Goal: Communication & Community: Answer question/provide support

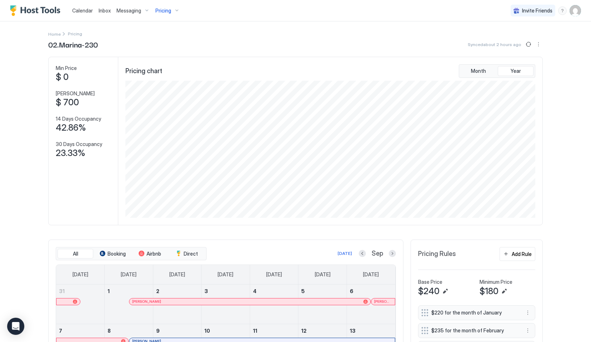
scroll to position [137, 411]
click at [103, 16] on div "Inbox" at bounding box center [105, 10] width 18 height 13
click at [95, 9] on div "Calendar" at bounding box center [82, 10] width 26 height 13
click at [105, 10] on span "Inbox" at bounding box center [105, 10] width 12 height 6
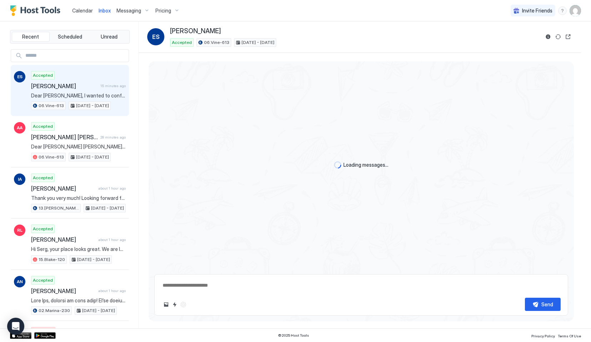
type textarea "*"
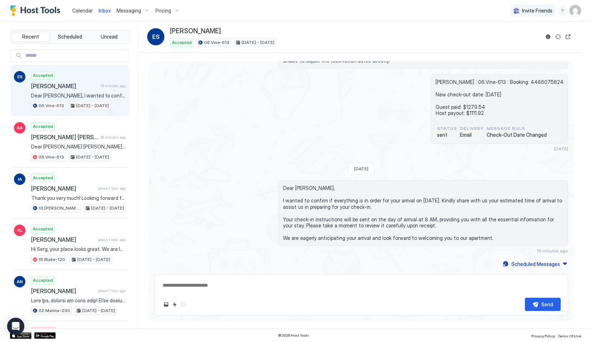
click at [78, 16] on div "Calendar" at bounding box center [82, 10] width 26 height 13
click at [77, 10] on span "Calendar" at bounding box center [82, 10] width 21 height 6
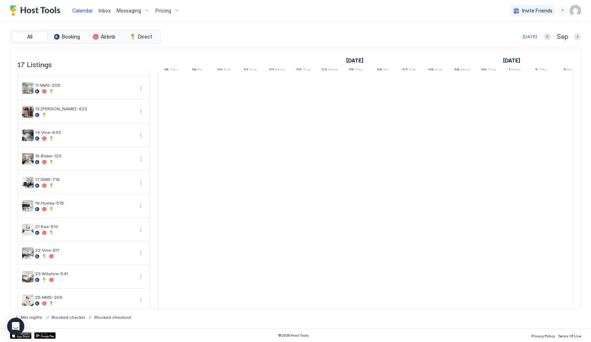
scroll to position [115, 0]
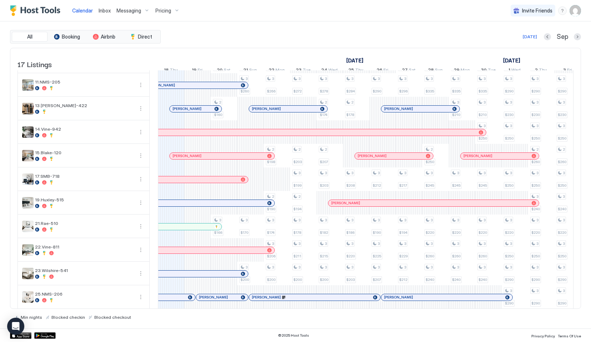
click at [107, 9] on span "Inbox" at bounding box center [105, 10] width 12 height 6
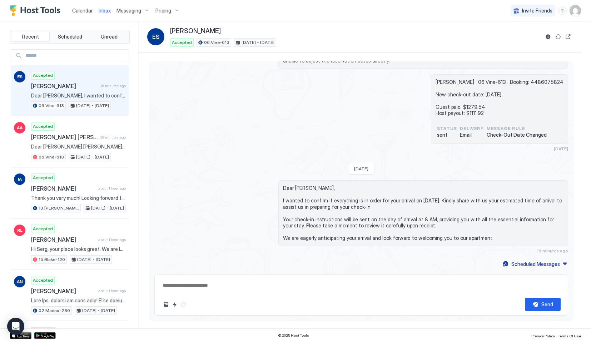
scroll to position [205, 0]
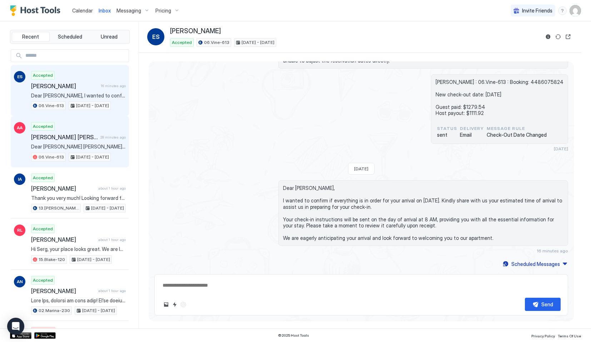
click at [111, 134] on div "Ariel Aleana Mona Jackson 28 minutes ago" at bounding box center [78, 137] width 95 height 7
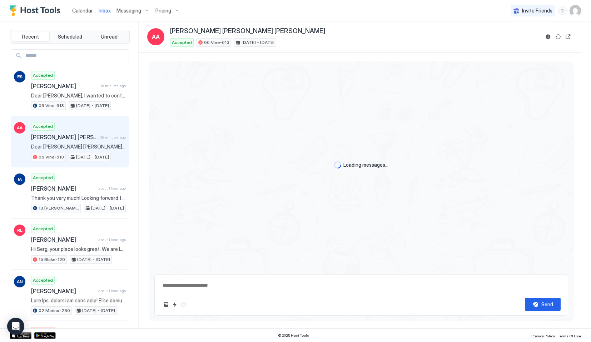
scroll to position [1300, 0]
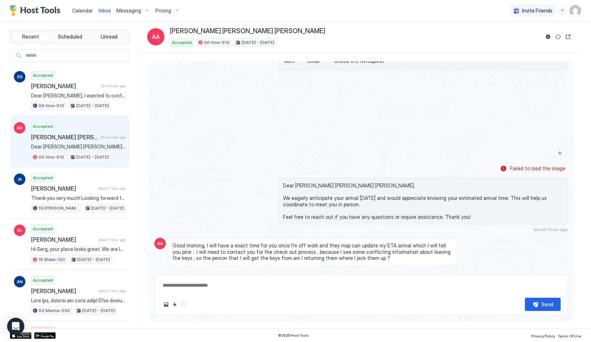
click at [88, 14] on link "Calendar" at bounding box center [82, 10] width 21 height 7
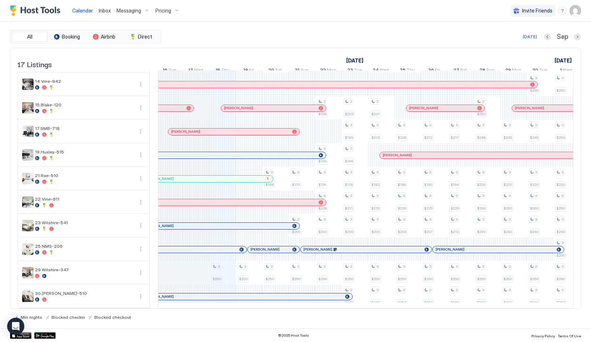
click at [213, 199] on div "[PERSON_NAME]" at bounding box center [220, 202] width 210 height 6
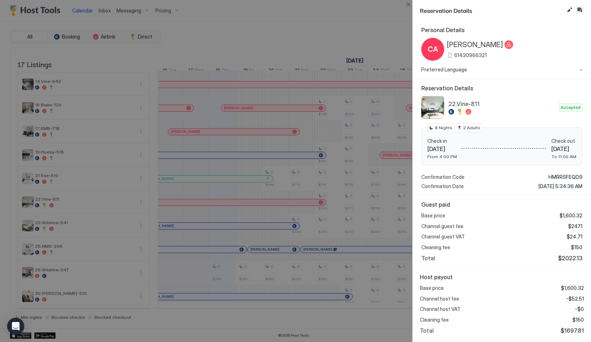
click at [577, 12] on button "Inbox" at bounding box center [579, 10] width 9 height 9
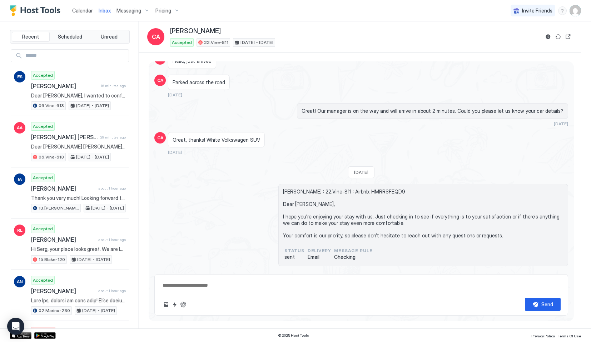
scroll to position [1190, 0]
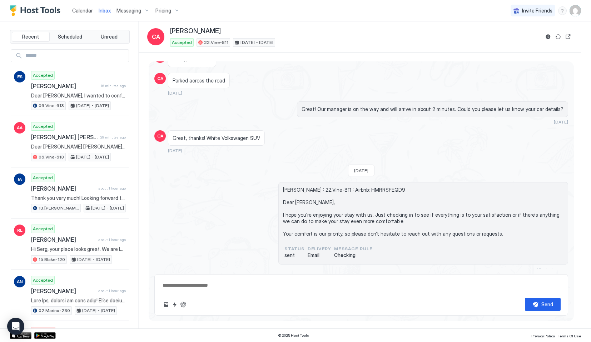
click at [194, 285] on textarea at bounding box center [361, 285] width 399 height 13
paste textarea "**********"
type textarea "*"
type textarea "**********"
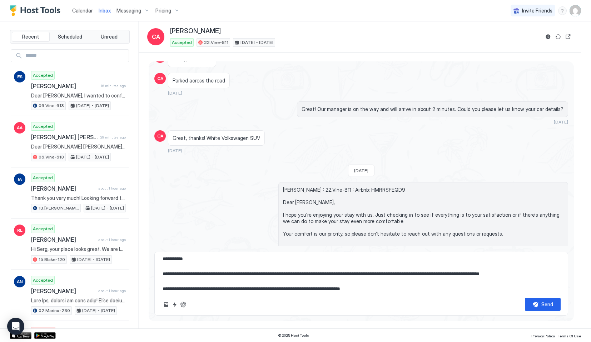
type textarea "*"
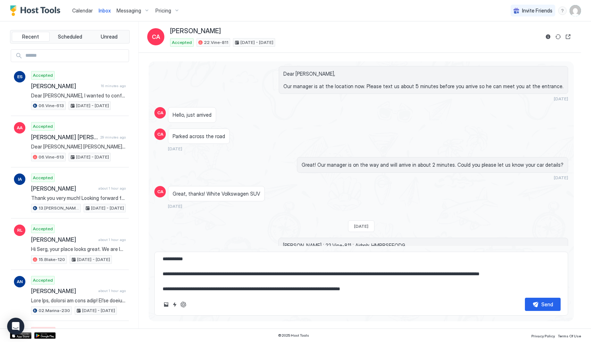
scroll to position [1345, 0]
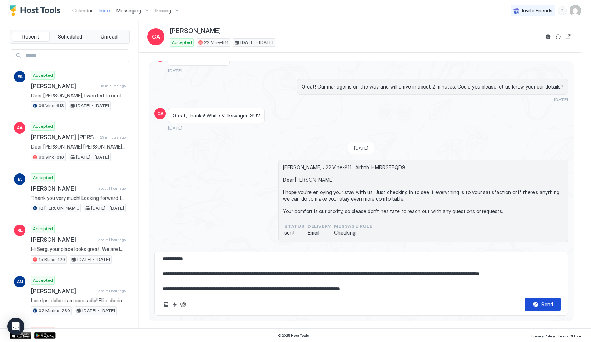
type textarea "**********"
click at [536, 306] on button "Send" at bounding box center [543, 304] width 36 height 13
type textarea "*"
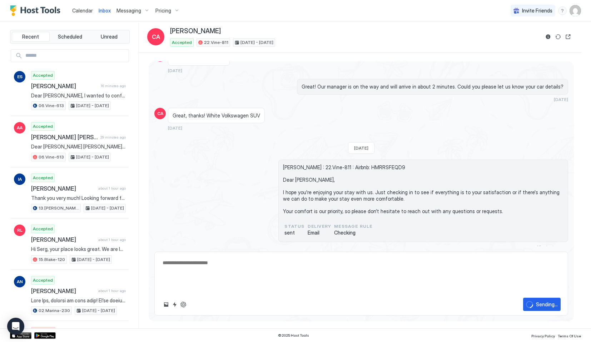
scroll to position [1383, 0]
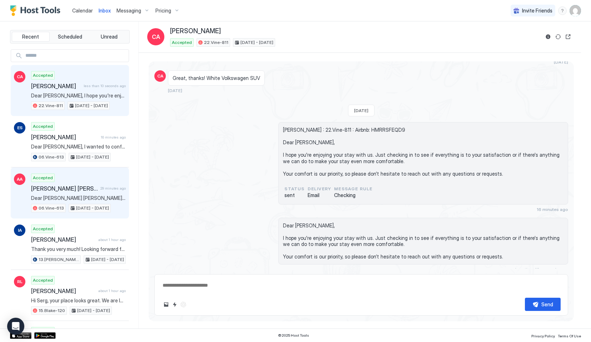
click at [70, 178] on div "Accepted Ariel Aleana Mona Jackson 29 minutes ago Dear Ariel Aleana Mona, No wo…" at bounding box center [78, 193] width 95 height 39
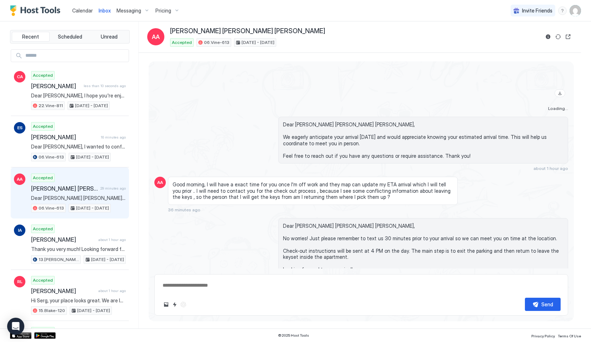
scroll to position [1360, 0]
click at [71, 11] on div "Calendar" at bounding box center [82, 10] width 26 height 13
click at [72, 11] on span "Calendar" at bounding box center [82, 10] width 21 height 6
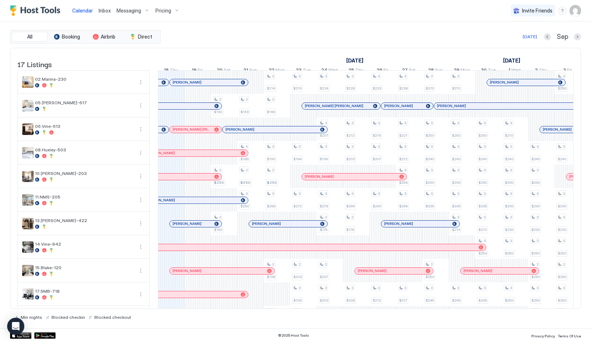
click at [101, 15] on div "Inbox" at bounding box center [105, 10] width 18 height 13
click at [99, 11] on span "Inbox" at bounding box center [105, 10] width 12 height 6
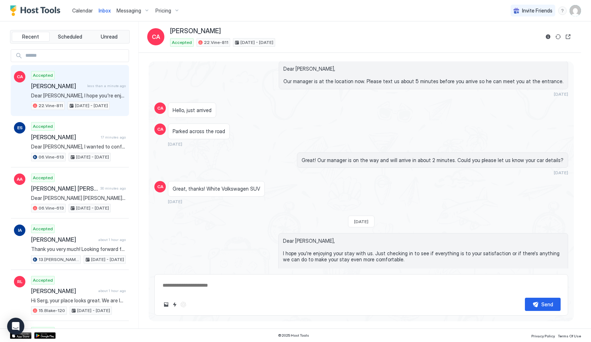
scroll to position [1383, 0]
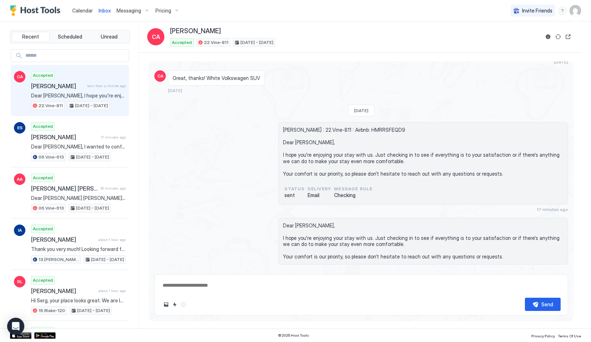
click at [75, 12] on span "Calendar" at bounding box center [82, 10] width 21 height 6
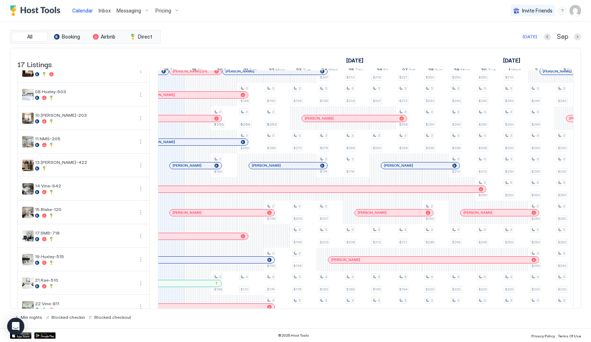
scroll to position [169, 0]
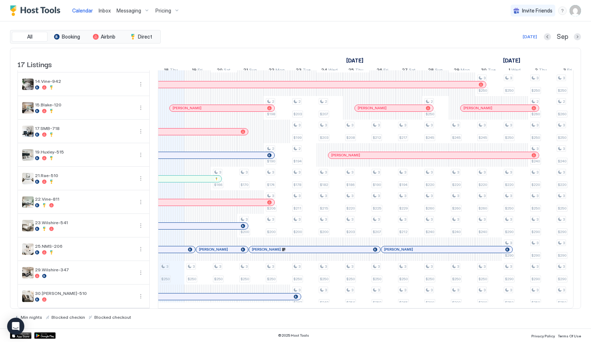
click at [101, 15] on div "Inbox" at bounding box center [105, 10] width 18 height 13
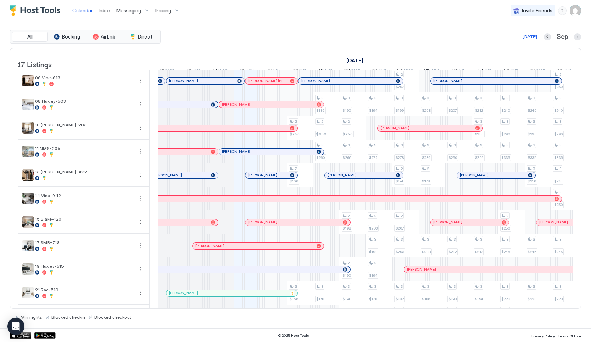
scroll to position [0, 0]
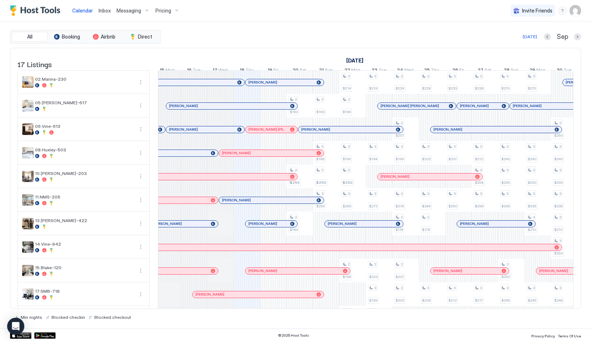
click at [196, 227] on div at bounding box center [196, 224] width 6 height 6
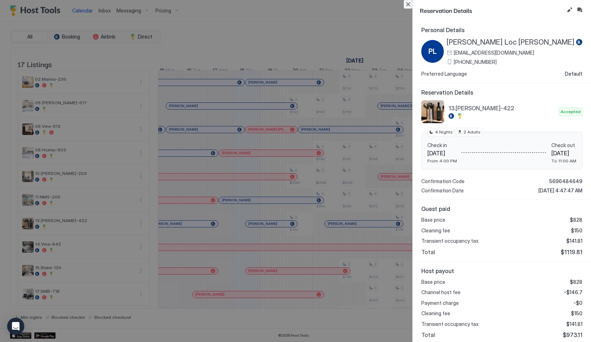
click at [407, 6] on button "Close" at bounding box center [408, 4] width 9 height 9
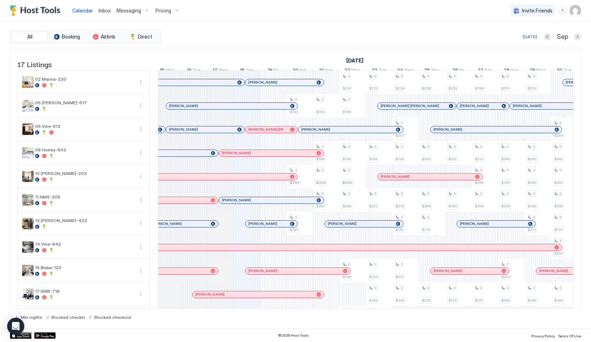
click at [99, 11] on span "Inbox" at bounding box center [105, 10] width 12 height 6
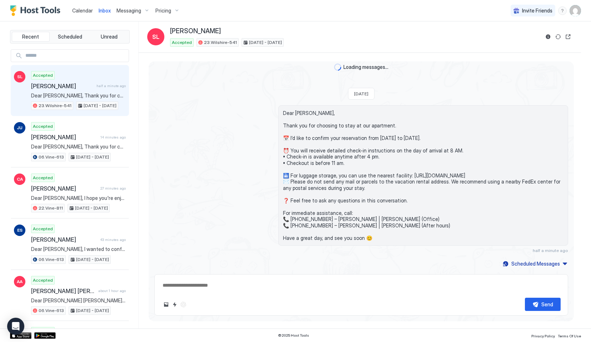
scroll to position [86, 0]
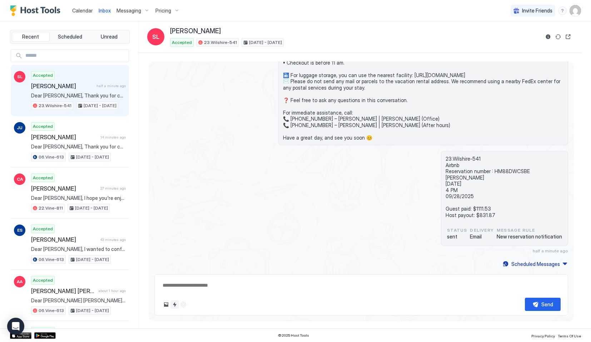
click at [176, 306] on button "Quick reply" at bounding box center [174, 304] width 9 height 9
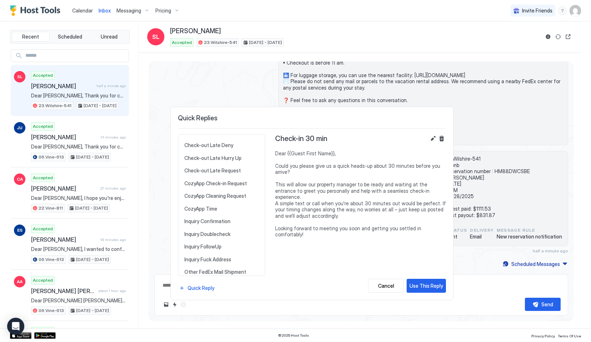
scroll to position [186, 0]
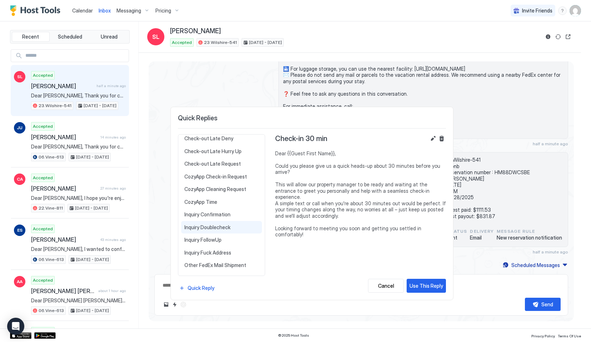
click at [228, 229] on span "Inquiry Doublecheck" at bounding box center [221, 227] width 74 height 6
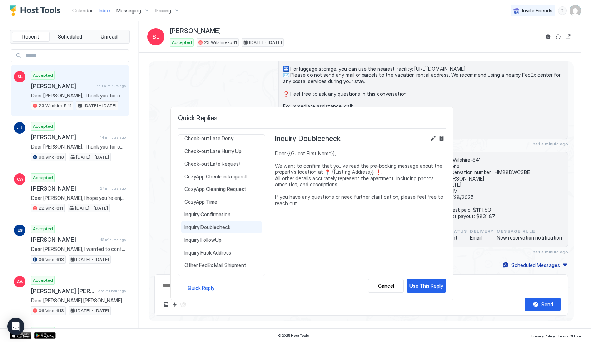
click at [426, 287] on div "Use This Reply" at bounding box center [426, 285] width 34 height 7
type textarea "*"
type textarea "**********"
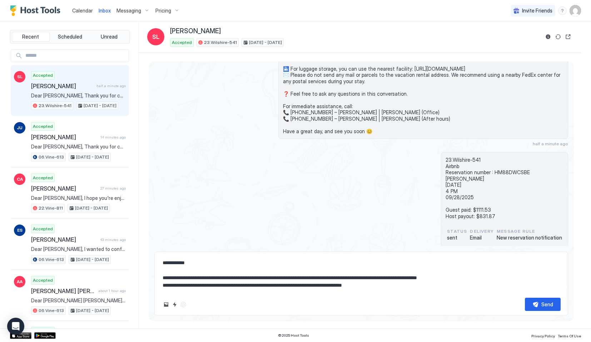
scroll to position [15, 0]
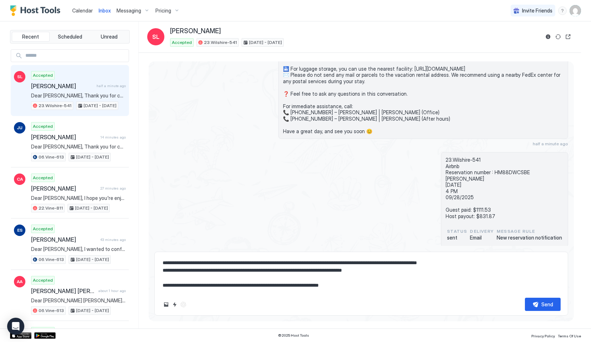
drag, startPoint x: 278, startPoint y: 283, endPoint x: 220, endPoint y: 280, distance: 57.9
click at [220, 280] on textarea "**********" at bounding box center [361, 274] width 399 height 36
click at [242, 289] on textarea "**********" at bounding box center [361, 274] width 399 height 36
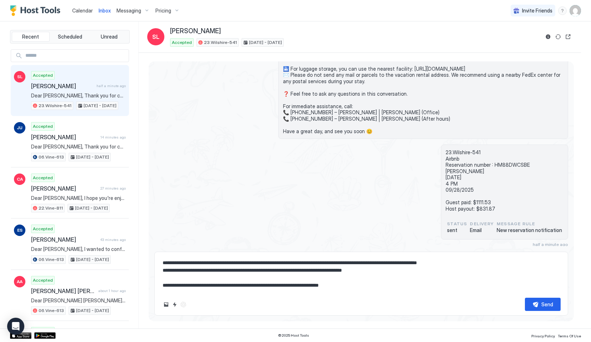
drag, startPoint x: 279, startPoint y: 284, endPoint x: 225, endPoint y: 282, distance: 53.9
click at [225, 283] on textarea "**********" at bounding box center [361, 274] width 399 height 36
type textarea "*"
type textarea "**********"
type textarea "*"
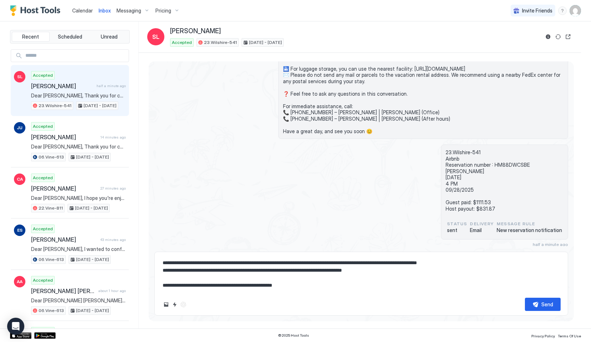
type textarea "**********"
type textarea "*"
type textarea "**********"
type textarea "*"
type textarea "**********"
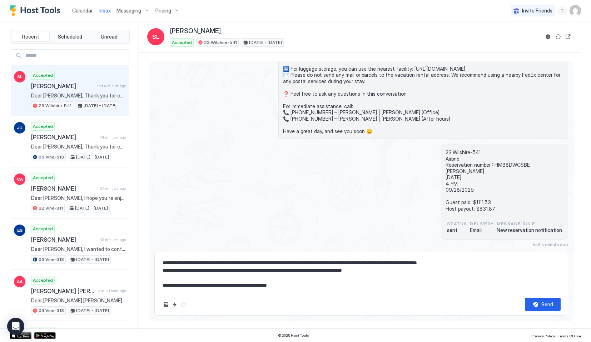
type textarea "*"
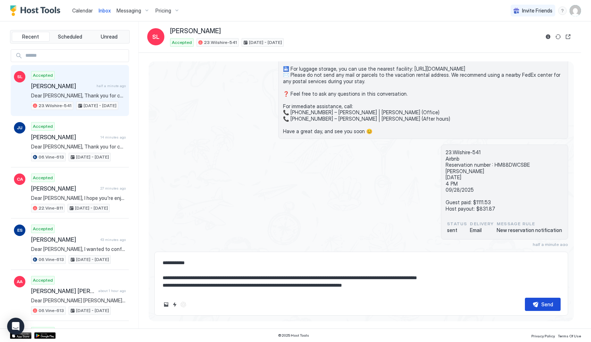
type textarea "**********"
click at [548, 305] on div "Send" at bounding box center [547, 304] width 12 height 7
type textarea "*"
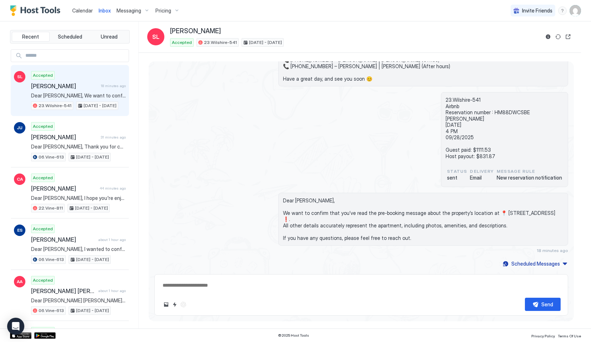
scroll to position [145, 0]
click at [78, 13] on span "Calendar" at bounding box center [82, 10] width 21 height 6
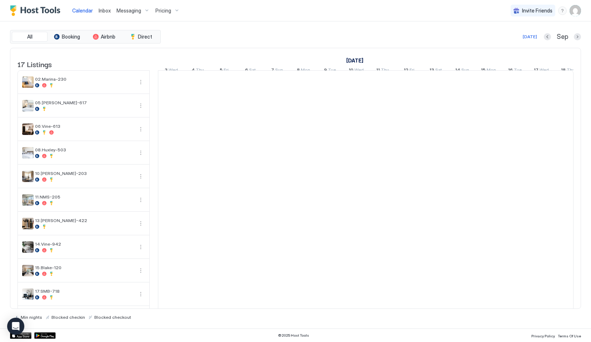
scroll to position [0, 397]
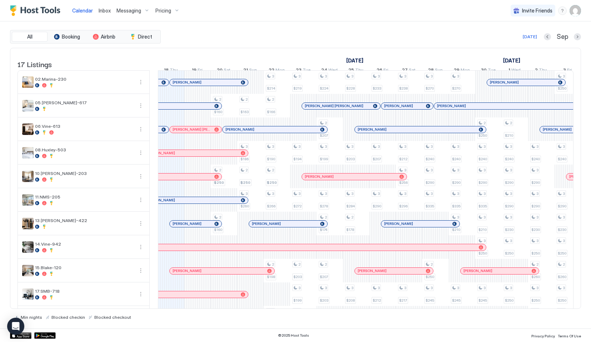
click at [105, 11] on span "Inbox" at bounding box center [105, 10] width 12 height 6
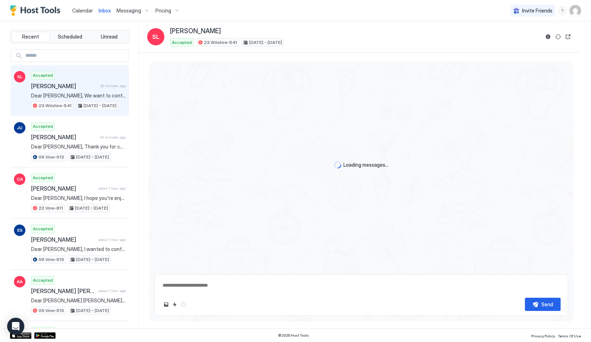
type textarea "*"
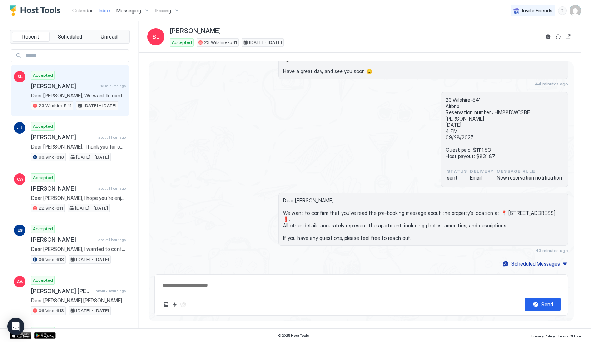
scroll to position [98, 0]
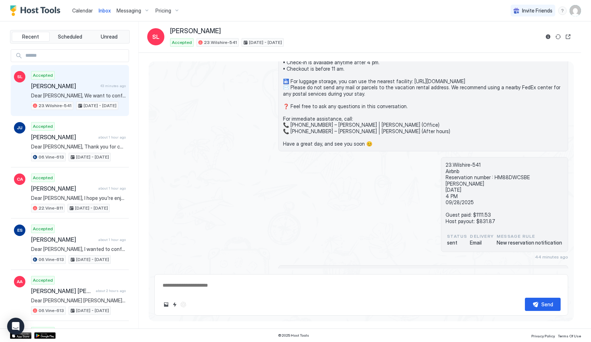
click at [77, 15] on div "Calendar" at bounding box center [82, 10] width 26 height 13
click at [78, 9] on span "Calendar" at bounding box center [82, 10] width 21 height 6
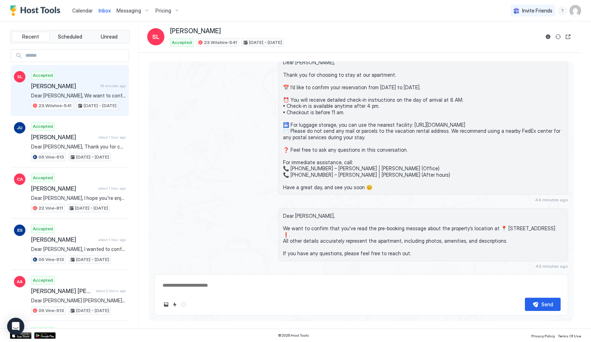
click at [84, 6] on div "Calendar" at bounding box center [82, 10] width 26 height 13
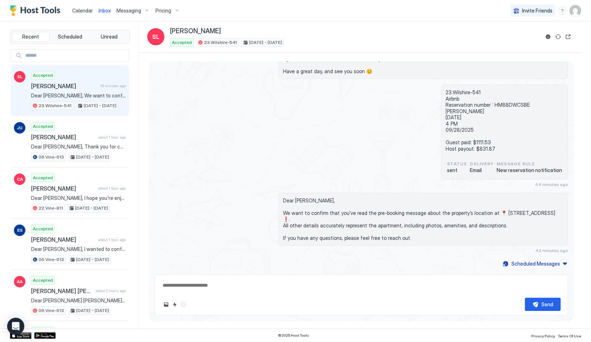
click at [75, 7] on span "Calendar" at bounding box center [82, 10] width 21 height 6
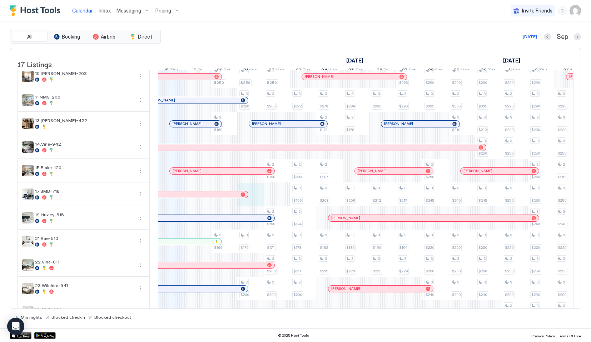
click at [260, 199] on div "3 $250 3 $250 2 $160 2 $250 2 $160 3 $166 3 $250 2 $163 3 $186 2 $250 3 $260 3 …" at bounding box center [501, 171] width 1480 height 400
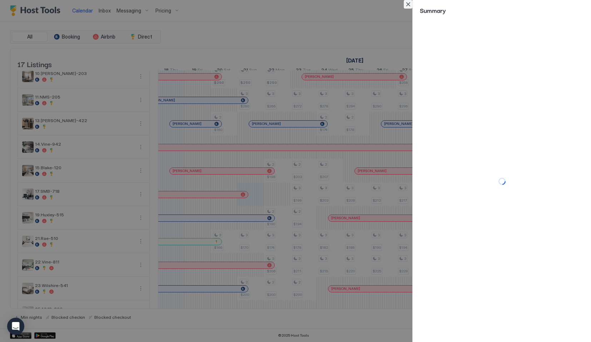
click at [408, 3] on button "Close" at bounding box center [408, 4] width 9 height 9
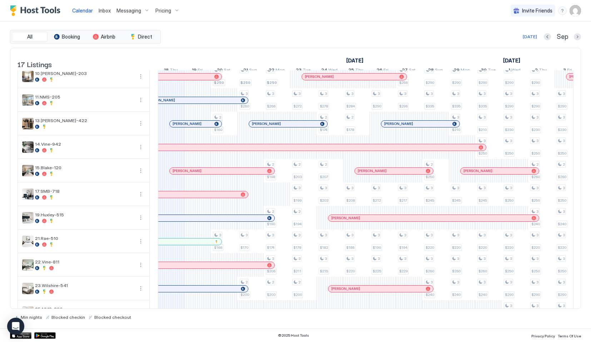
click at [229, 204] on div at bounding box center [224, 194] width 26 height 24
click at [229, 198] on div "Scott Chen" at bounding box center [182, 194] width 131 height 6
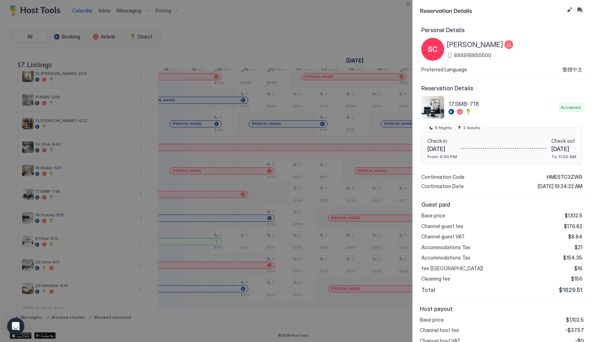
click at [580, 9] on button "Inbox" at bounding box center [579, 10] width 9 height 9
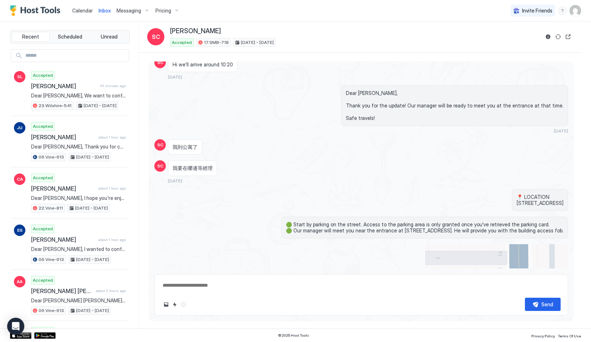
click at [77, 9] on span "Calendar" at bounding box center [82, 10] width 21 height 6
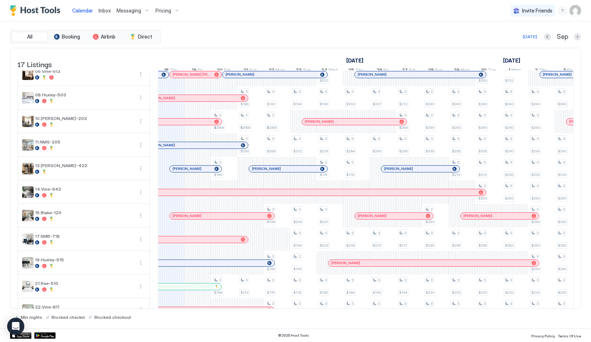
click at [102, 14] on div "Inbox" at bounding box center [105, 10] width 18 height 13
click at [105, 12] on span "Inbox" at bounding box center [105, 10] width 12 height 6
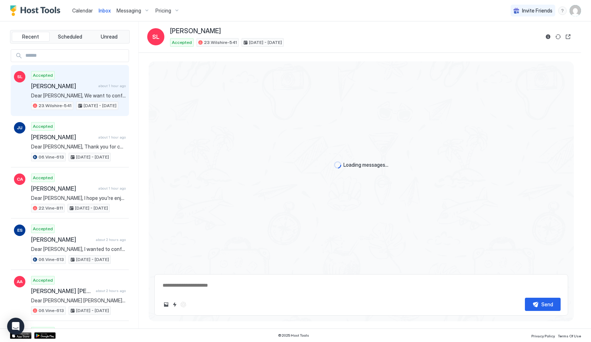
click at [80, 10] on span "Calendar" at bounding box center [82, 10] width 21 height 6
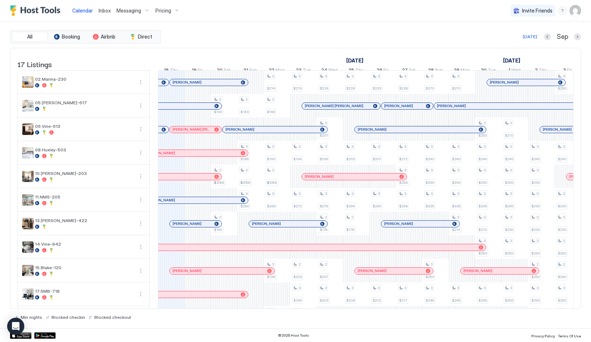
scroll to position [169, 0]
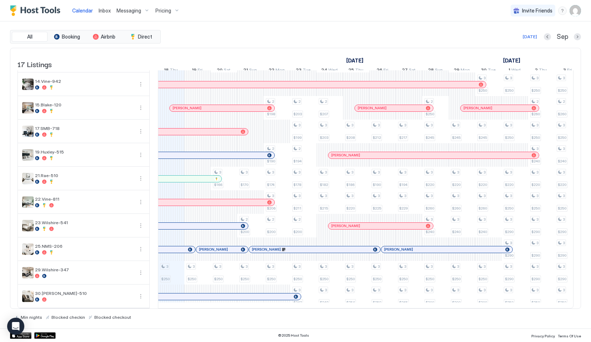
click at [99, 12] on span "Inbox" at bounding box center [105, 10] width 12 height 6
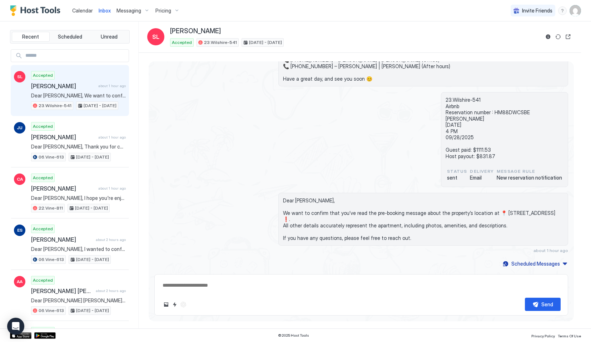
scroll to position [145, 0]
click at [87, 11] on span "Calendar" at bounding box center [82, 10] width 21 height 6
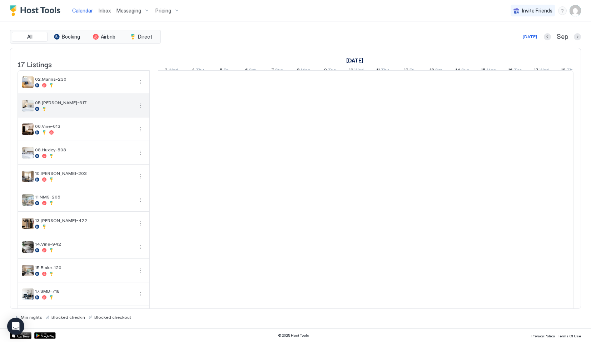
scroll to position [0, 397]
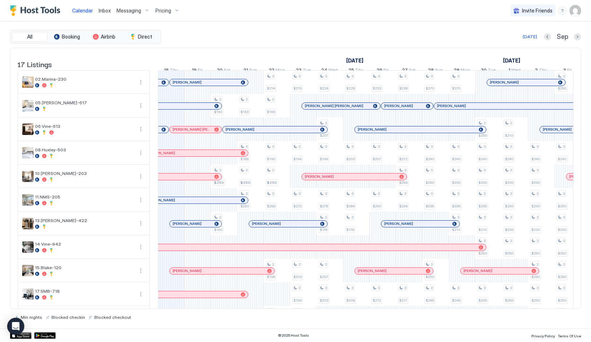
click at [107, 10] on span "Inbox" at bounding box center [105, 10] width 12 height 6
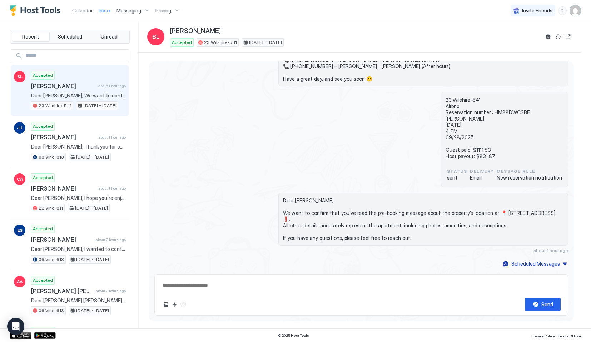
click at [77, 13] on span "Calendar" at bounding box center [82, 10] width 21 height 6
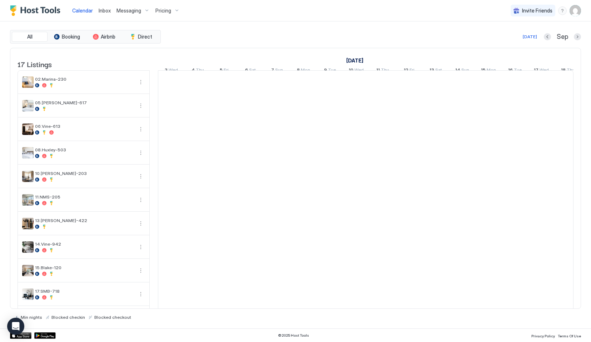
scroll to position [0, 397]
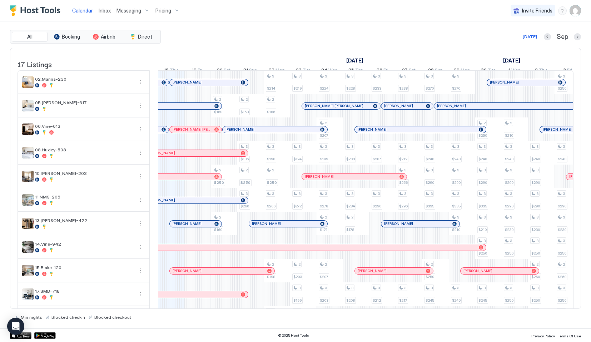
click at [104, 14] on div "Inbox" at bounding box center [105, 10] width 18 height 13
click at [105, 3] on button "Inbox" at bounding box center [105, 10] width 18 height 21
click at [105, 10] on span "Inbox" at bounding box center [105, 10] width 12 height 6
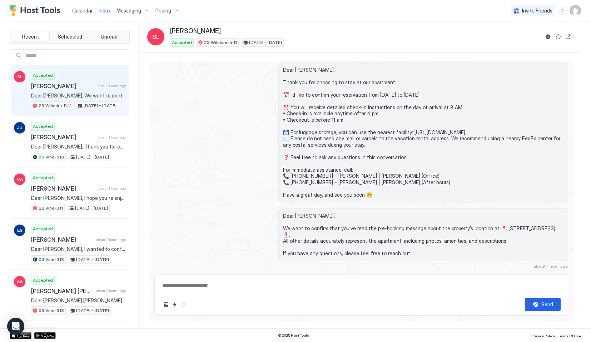
type textarea "*"
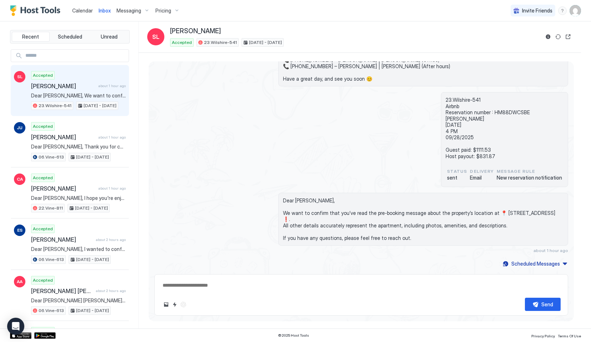
click at [86, 1] on button "Calendar" at bounding box center [82, 10] width 26 height 21
click at [86, 14] on div "Calendar" at bounding box center [82, 10] width 26 height 13
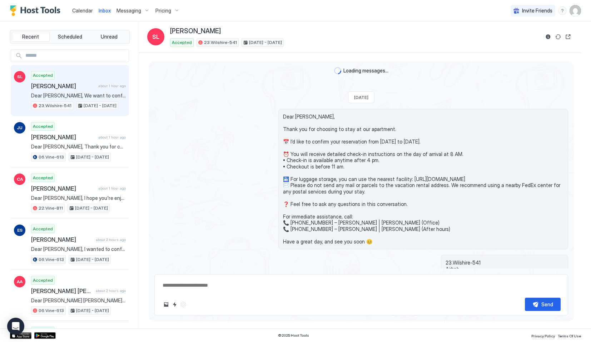
scroll to position [169, 0]
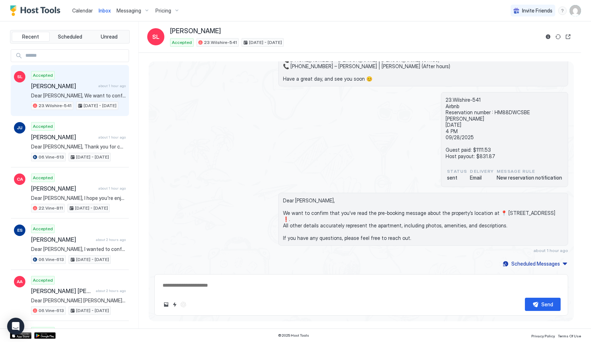
type textarea "*"
